Goal: Task Accomplishment & Management: Use online tool/utility

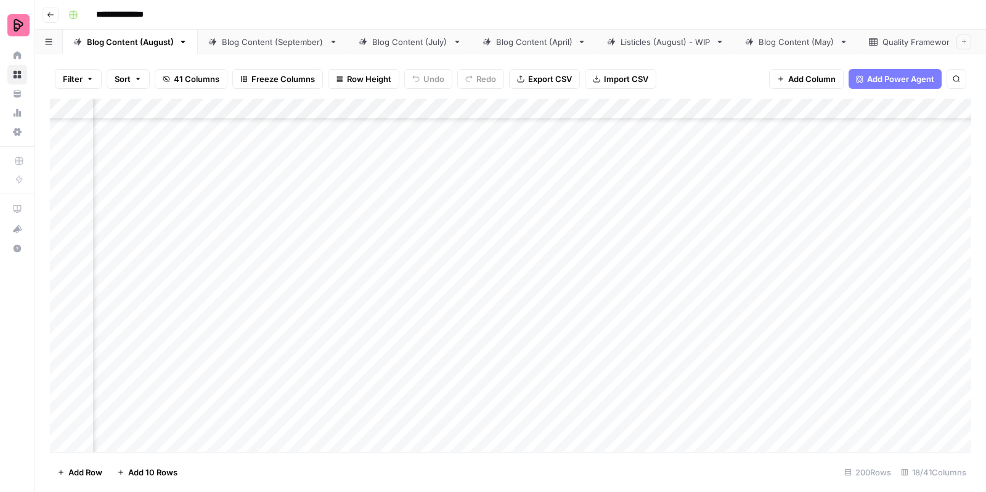
scroll to position [3135, 601]
click at [889, 172] on div "Add Column" at bounding box center [510, 277] width 921 height 357
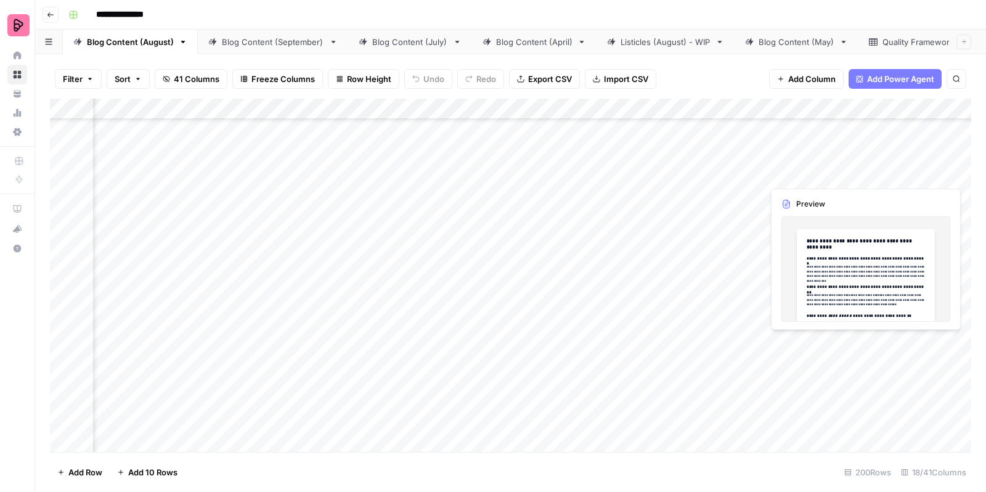
click at [889, 172] on div "Add Column" at bounding box center [510, 277] width 921 height 357
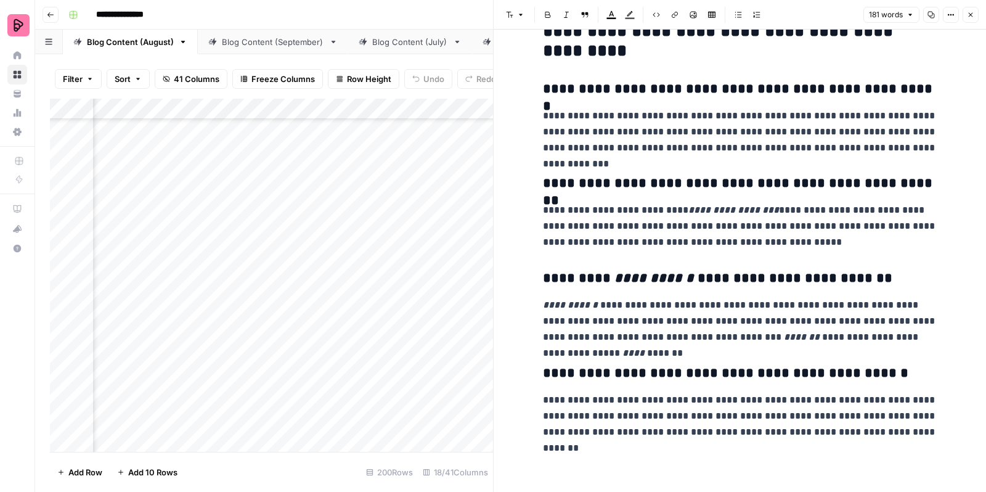
scroll to position [41, 0]
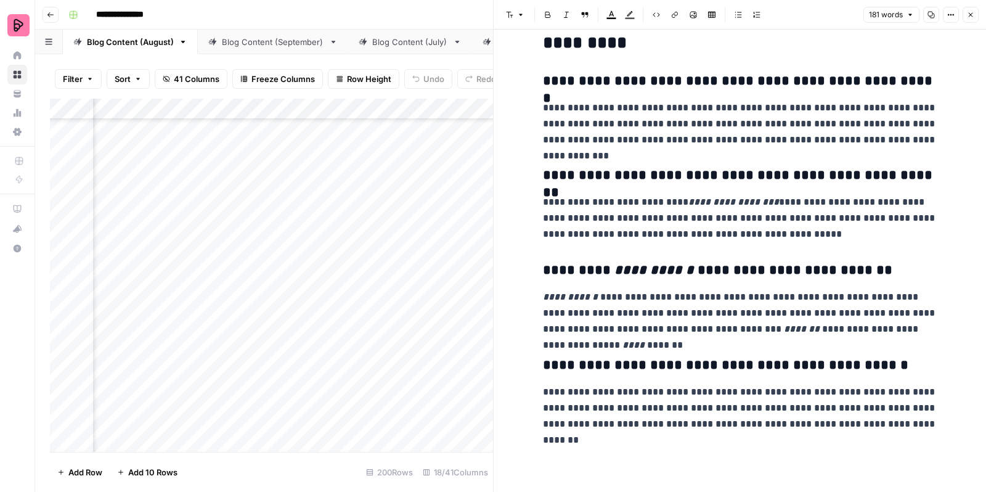
click at [969, 15] on icon "button" at bounding box center [970, 14] width 7 height 7
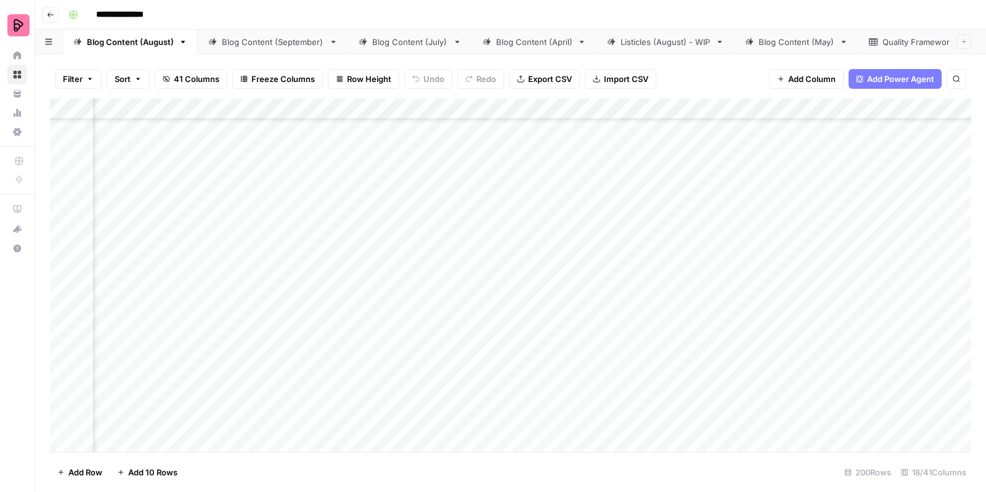
scroll to position [3109, 505]
